Goal: Task Accomplishment & Management: Complete application form

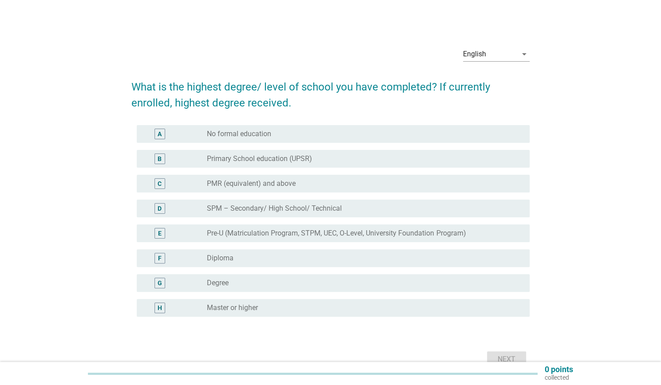
click at [164, 261] on div "F" at bounding box center [159, 258] width 11 height 11
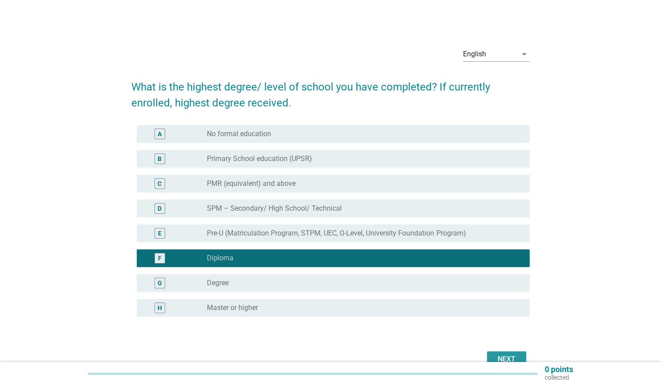
click at [504, 358] on div "Next" at bounding box center [506, 359] width 25 height 11
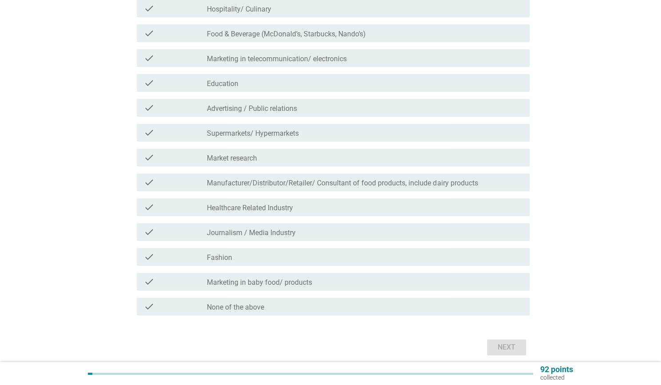
scroll to position [174, 0]
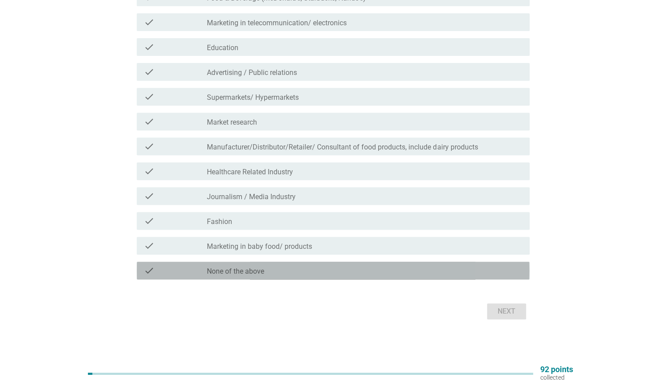
click at [229, 274] on label "None of the above" at bounding box center [235, 271] width 57 height 9
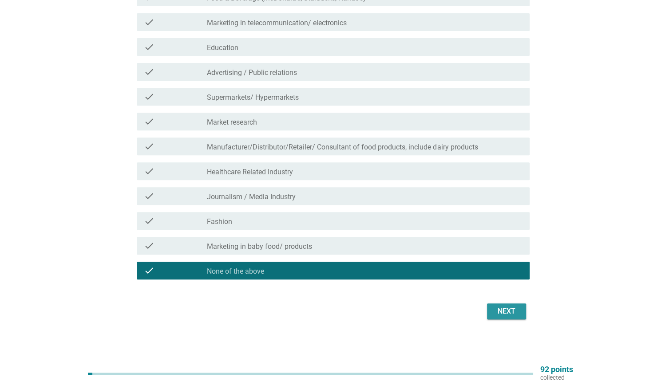
click at [503, 312] on div "Next" at bounding box center [506, 311] width 25 height 11
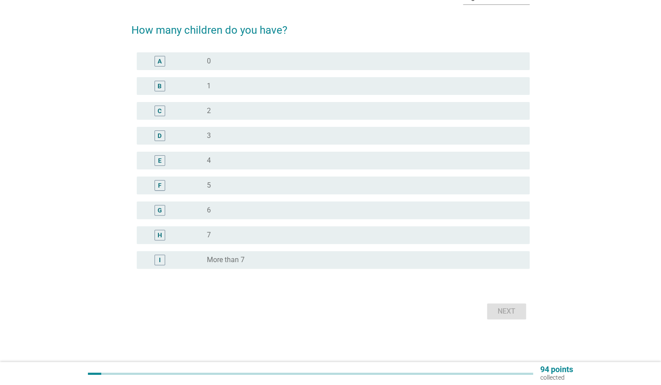
scroll to position [0, 0]
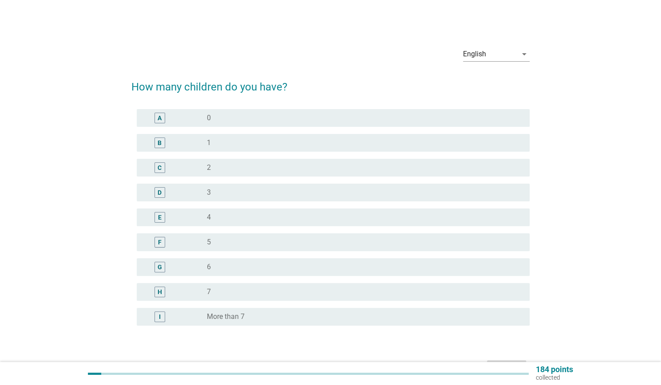
click at [236, 119] on div "radio_button_unchecked 0" at bounding box center [361, 118] width 309 height 9
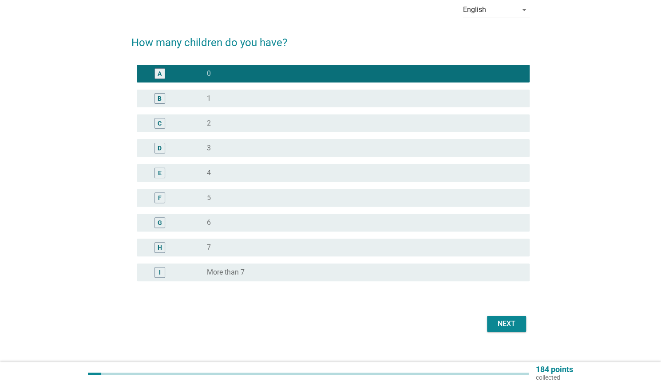
scroll to position [57, 0]
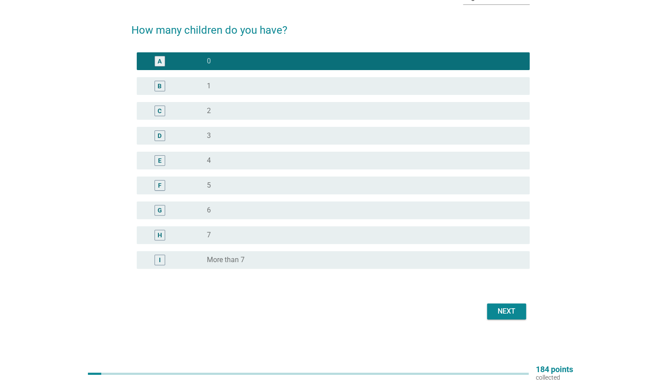
click at [512, 313] on div "Next" at bounding box center [506, 311] width 25 height 11
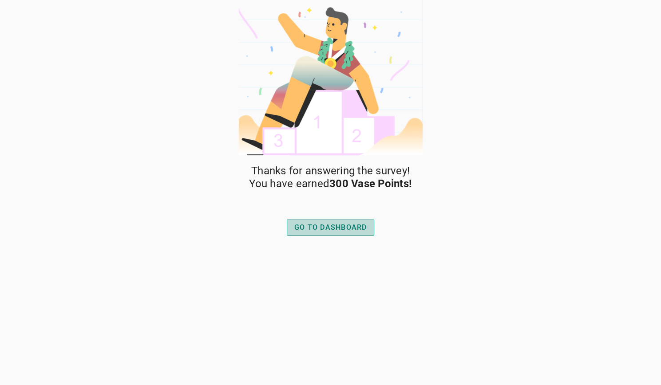
click at [344, 229] on div "GO TO DASHBOARD" at bounding box center [330, 227] width 73 height 11
